Goal: Task Accomplishment & Management: Complete application form

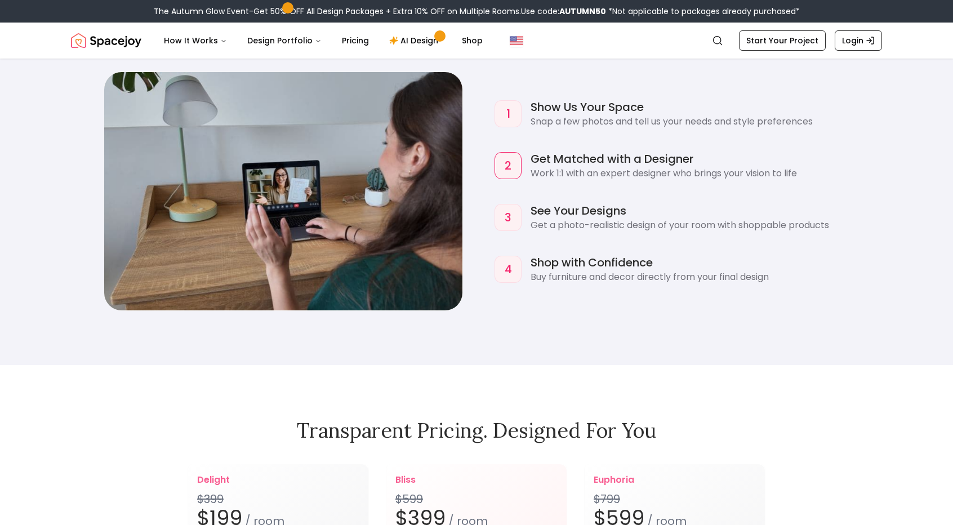
scroll to position [1236, 0]
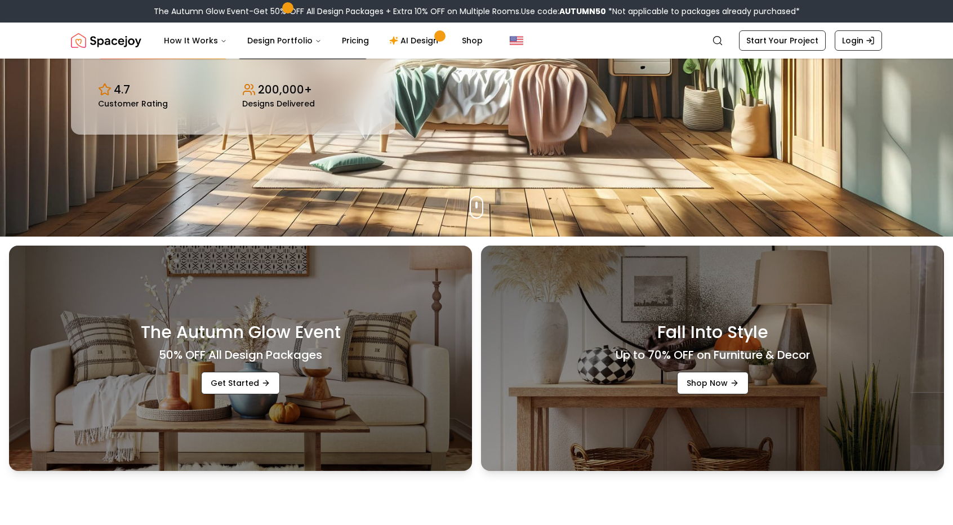
scroll to position [0, 0]
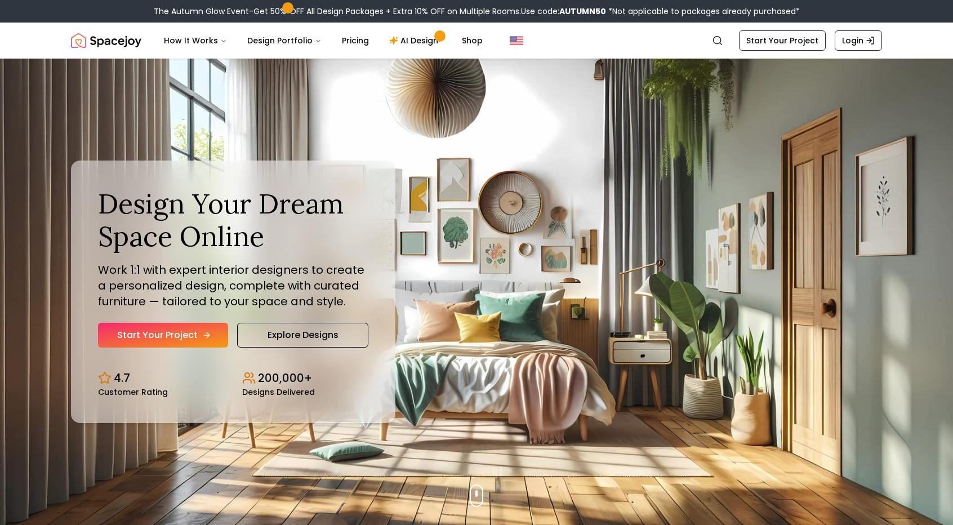
click at [161, 338] on link "Start Your Project" at bounding box center [163, 335] width 130 height 25
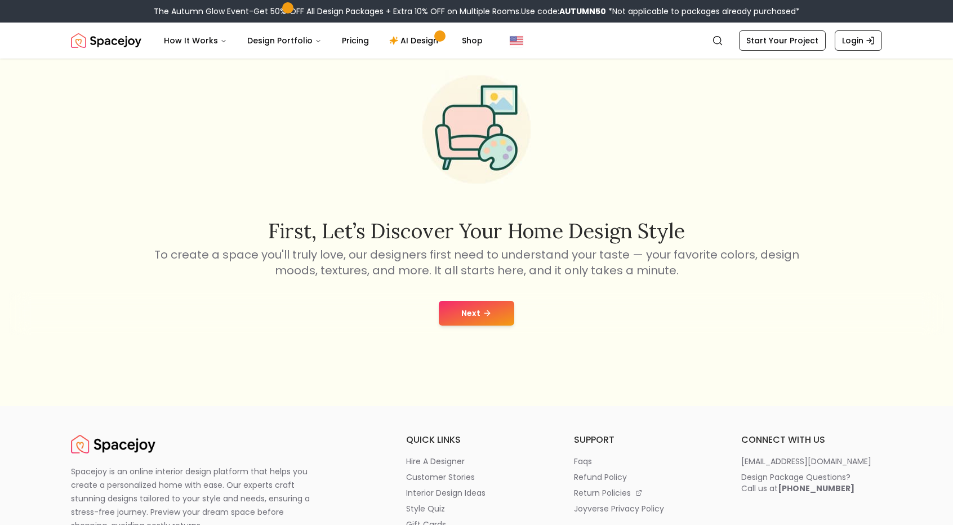
scroll to position [21, 0]
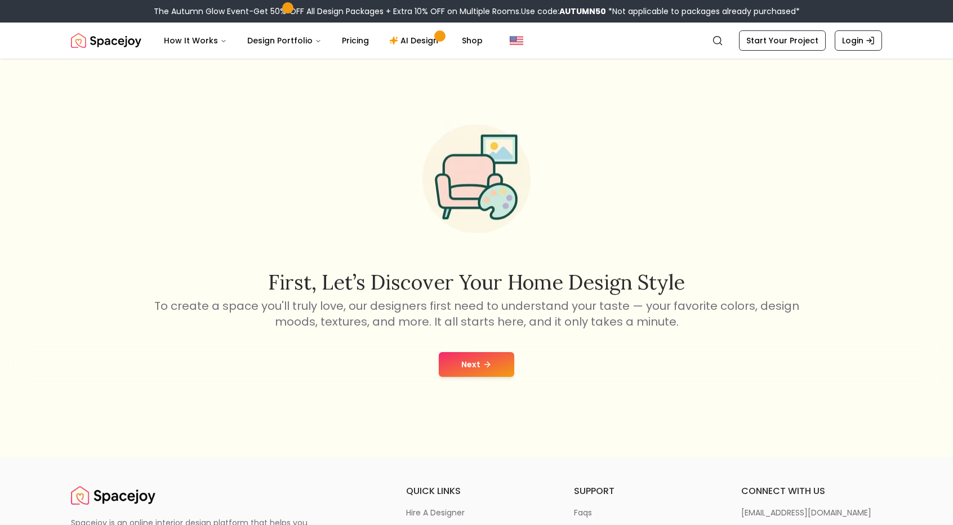
click at [482, 337] on div "First, let’s discover your home design style To create a space you'll truly lov…" at bounding box center [476, 247] width 953 height 420
click at [474, 353] on button "Next" at bounding box center [476, 364] width 75 height 25
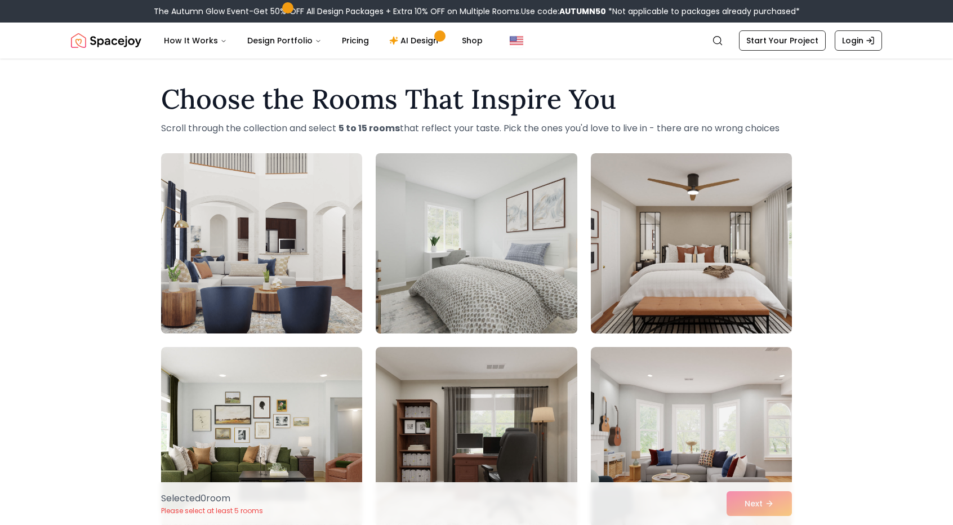
click at [464, 275] on img at bounding box center [476, 243] width 211 height 189
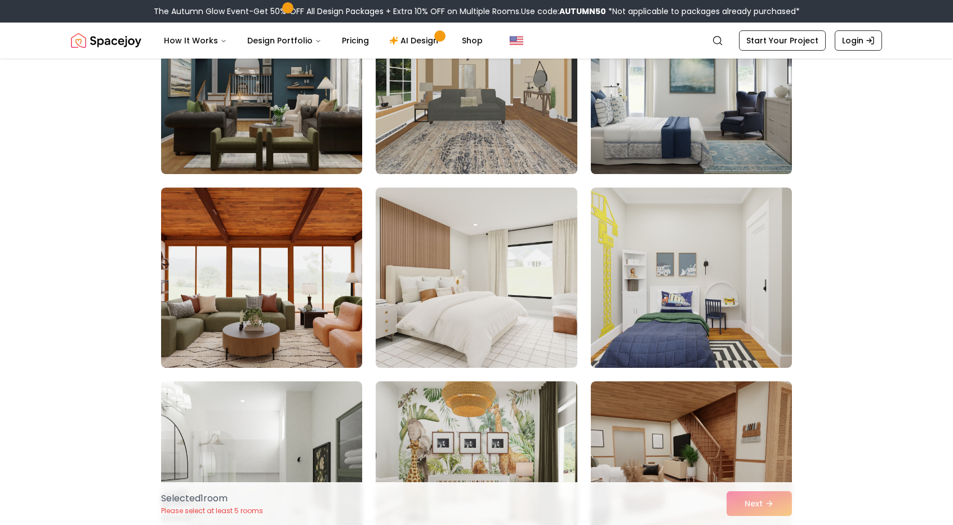
scroll to position [1323, 0]
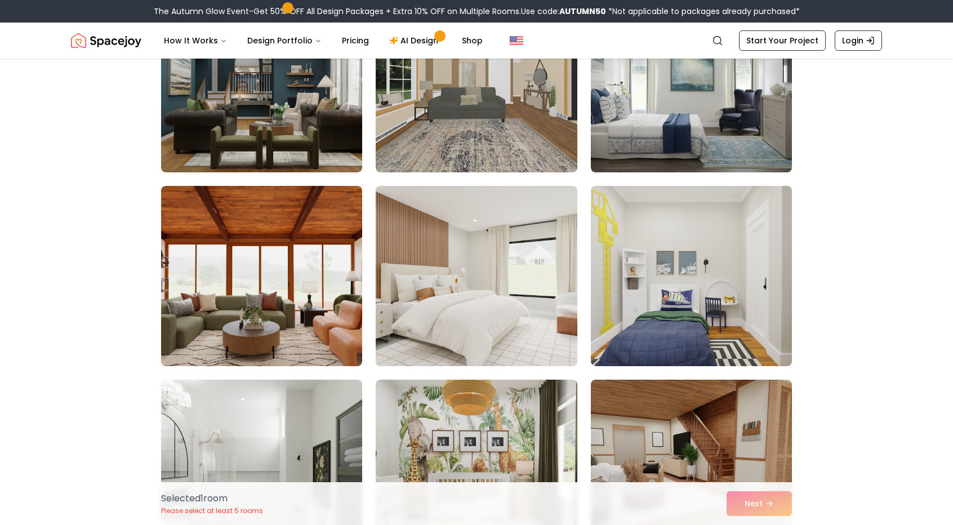
click at [498, 282] on img at bounding box center [476, 275] width 211 height 189
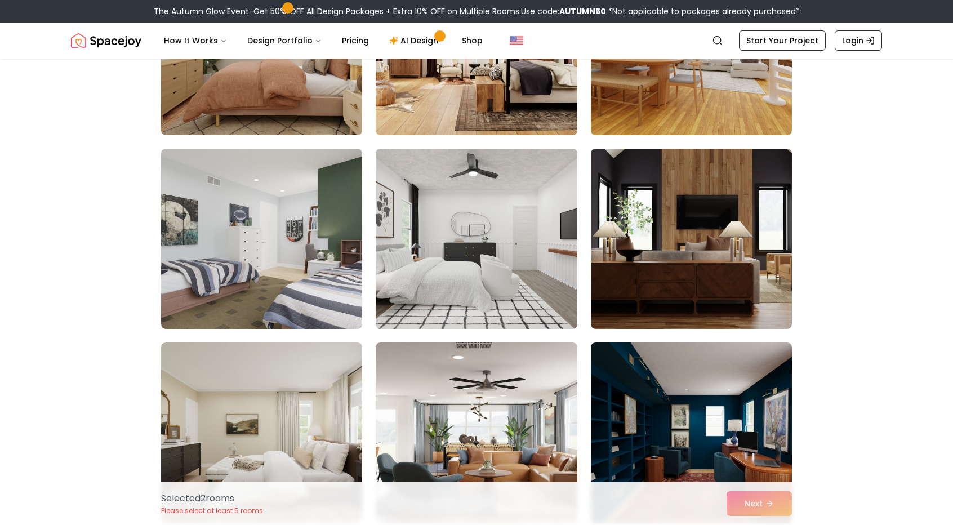
click at [454, 292] on img at bounding box center [476, 238] width 211 height 189
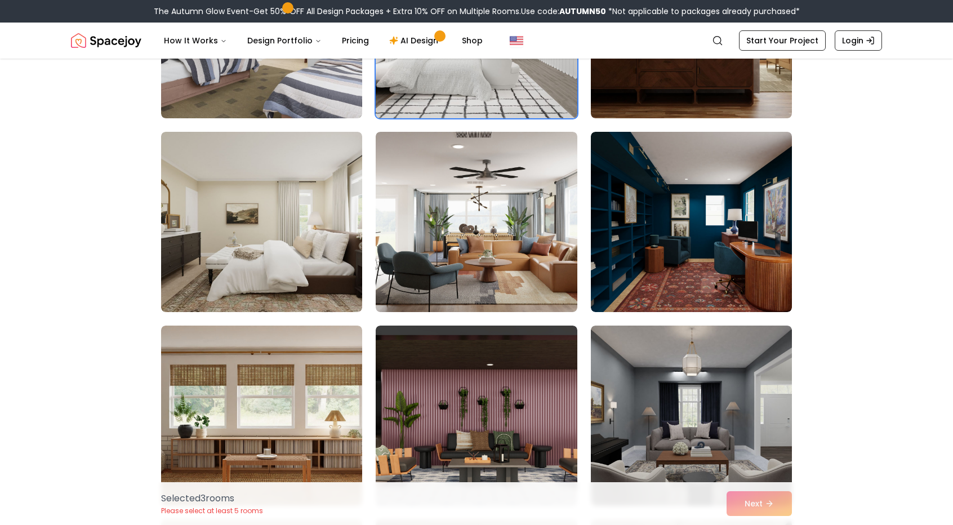
scroll to position [2540, 0]
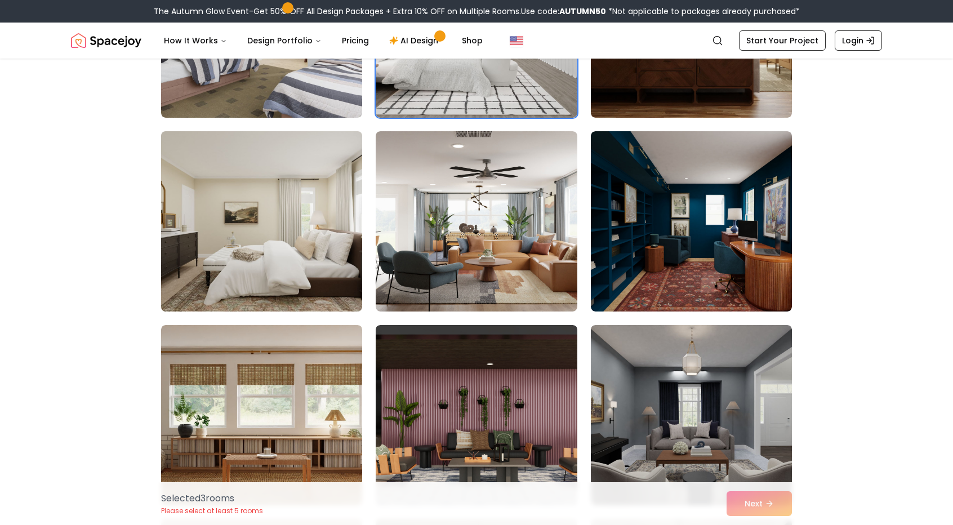
click at [302, 260] on img at bounding box center [261, 221] width 211 height 189
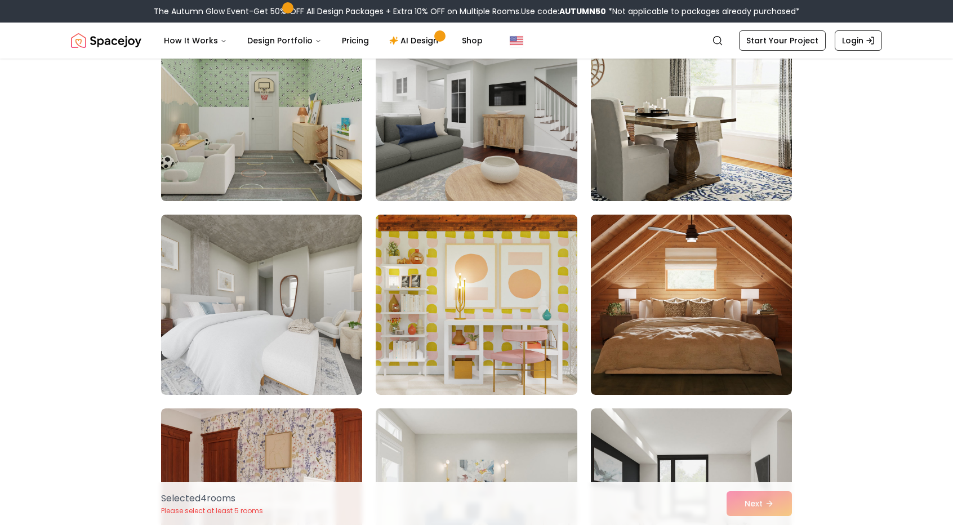
scroll to position [3661, 0]
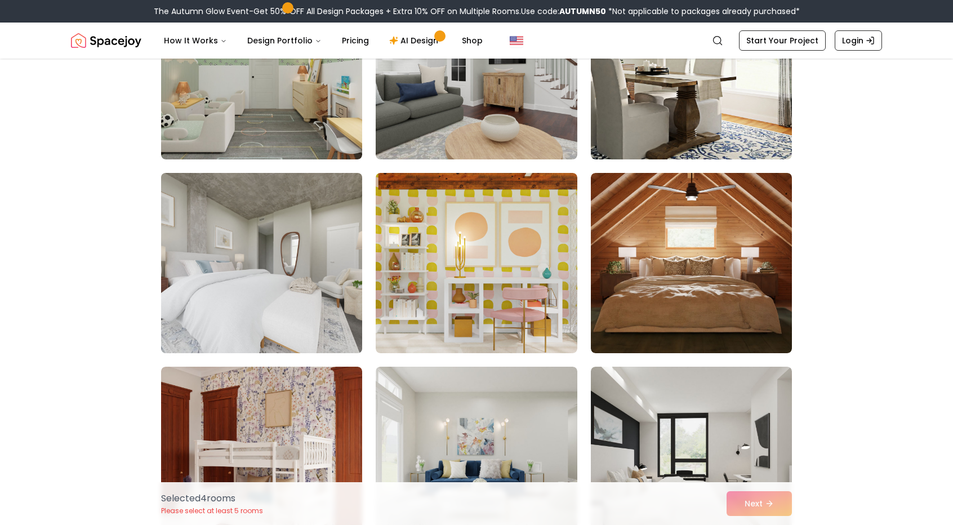
click at [325, 283] on img at bounding box center [261, 262] width 211 height 189
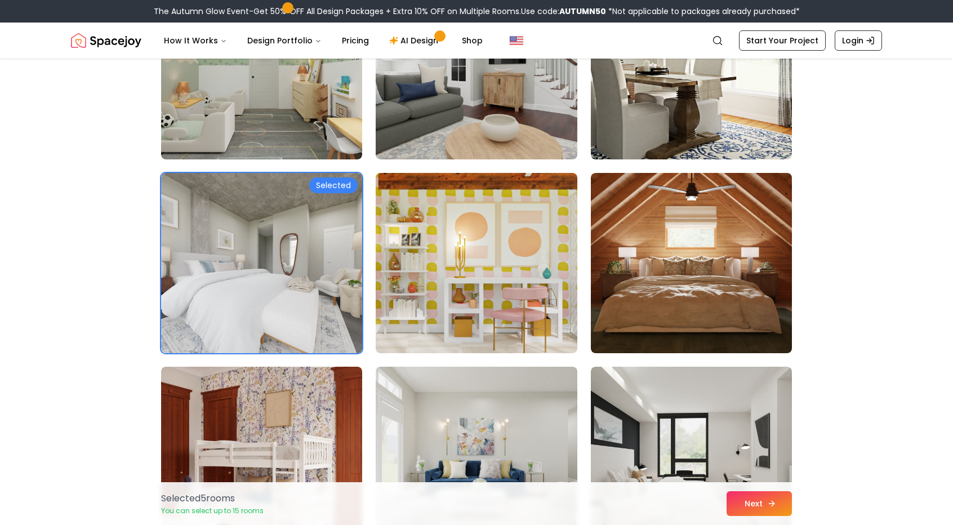
click at [746, 503] on button "Next" at bounding box center [758, 503] width 65 height 25
